Goal: Information Seeking & Learning: Find specific fact

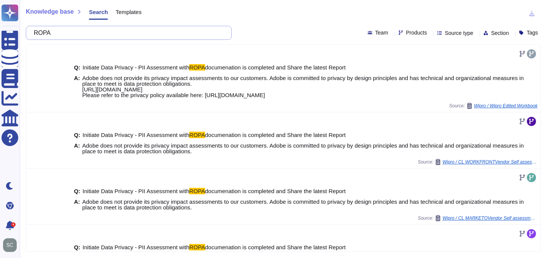
drag, startPoint x: 92, startPoint y: 30, endPoint x: 22, endPoint y: 30, distance: 70.7
click at [21, 31] on div "Knowledge base Search Templates ROPA Team Products Source type Section Tags Q: …" at bounding box center [283, 129] width 527 height 258
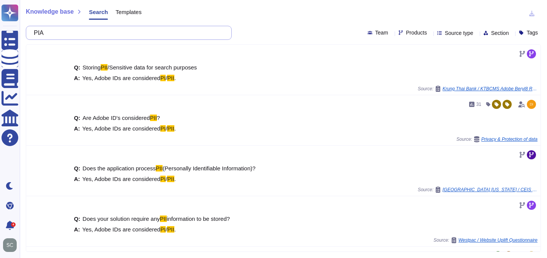
drag, startPoint x: 69, startPoint y: 33, endPoint x: 35, endPoint y: 32, distance: 33.5
click at [34, 33] on div "PIA" at bounding box center [129, 33] width 206 height 14
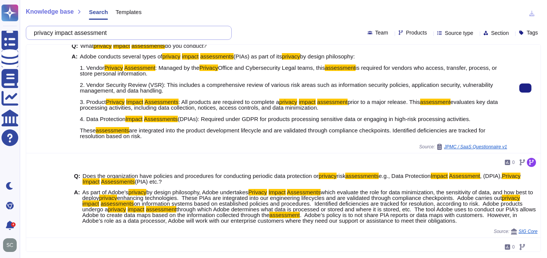
scroll to position [35, 0]
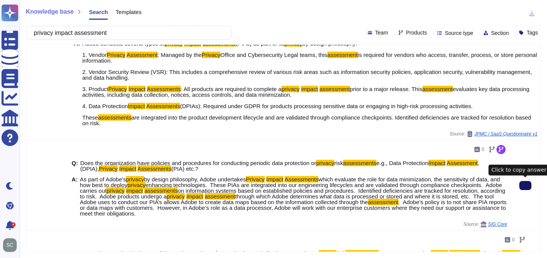
click at [521, 187] on button at bounding box center [525, 185] width 12 height 9
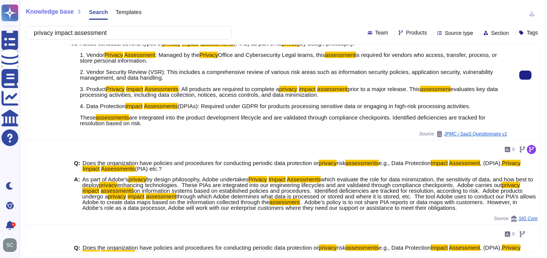
scroll to position [0, 0]
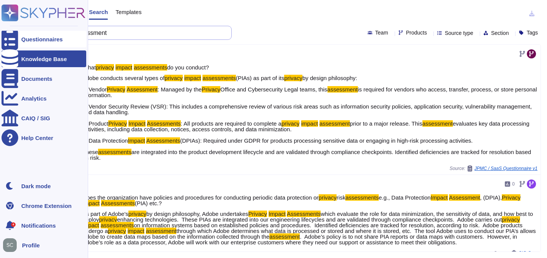
drag, startPoint x: 126, startPoint y: 33, endPoint x: 6, endPoint y: 31, distance: 120.1
click at [6, 31] on div "Questionnaires Knowledge Base Documents Analytics CAIQ / SIG Help Center Dark m…" at bounding box center [273, 129] width 547 height 258
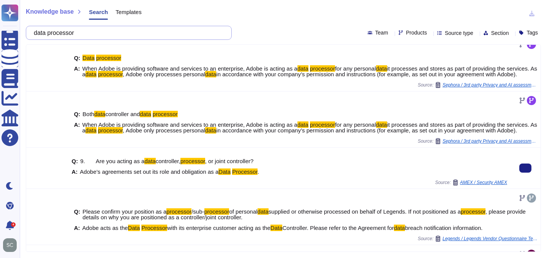
scroll to position [21, 0]
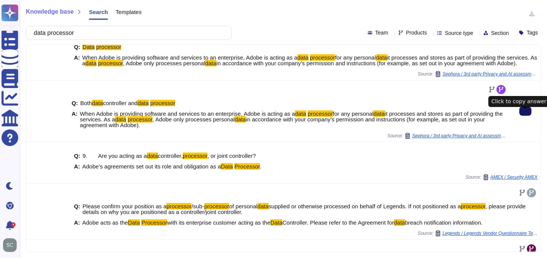
click at [527, 116] on button at bounding box center [525, 111] width 12 height 9
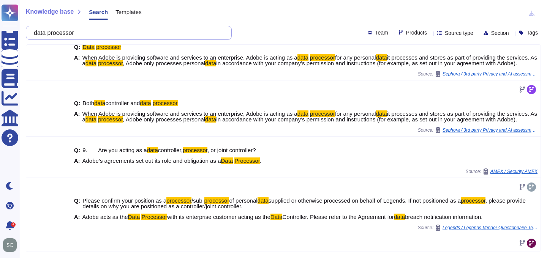
drag, startPoint x: 86, startPoint y: 35, endPoint x: 30, endPoint y: 35, distance: 56.2
click at [30, 35] on div "data processor" at bounding box center [129, 33] width 206 height 14
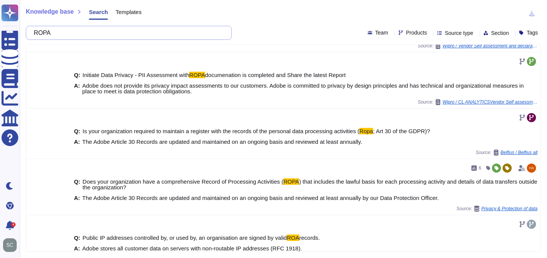
scroll to position [243, 0]
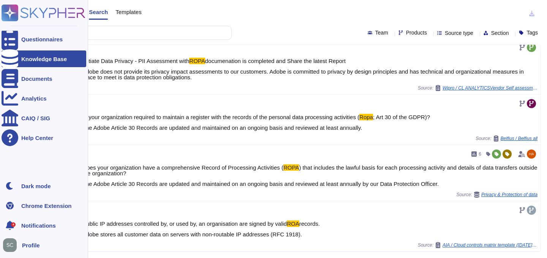
click at [24, 64] on div "Knowledge Base" at bounding box center [44, 59] width 85 height 17
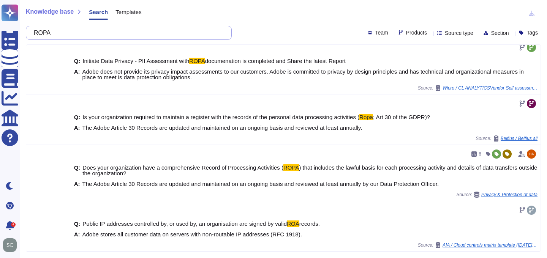
drag, startPoint x: 75, startPoint y: 29, endPoint x: 80, endPoint y: 32, distance: 5.9
click at [80, 32] on input "ROPA" at bounding box center [127, 32] width 194 height 13
paste input "Have the AI systems or models you are providing to Belfius been registered in t…"
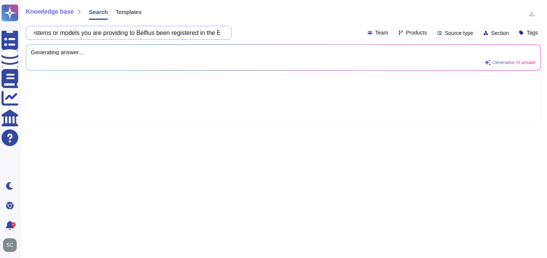
scroll to position [0, 36]
click at [163, 33] on input "Have the AI systems or models you are providing to Belfius been registered in t…" at bounding box center [127, 32] width 194 height 13
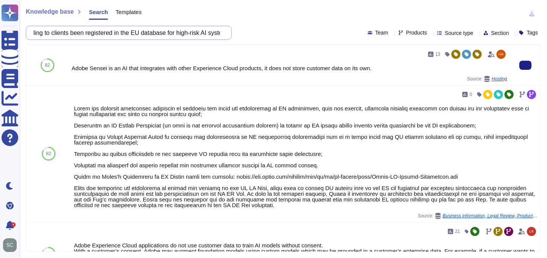
scroll to position [108, 0]
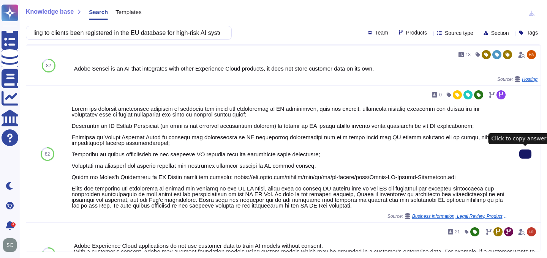
type input "Have the AI systems or models you are providing to clients been registered in t…"
click at [529, 158] on button at bounding box center [525, 154] width 12 height 9
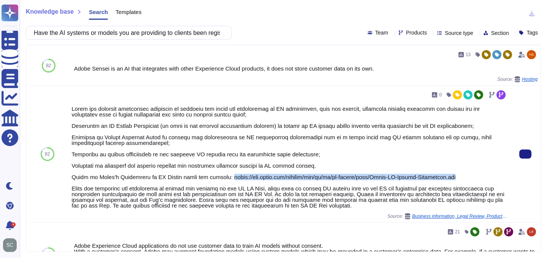
drag, startPoint x: 228, startPoint y: 177, endPoint x: 466, endPoint y: 176, distance: 237.9
click at [466, 176] on div at bounding box center [289, 157] width 435 height 103
copy div "[URL][DOMAIN_NAME]"
